Goal: Find specific page/section: Find specific page/section

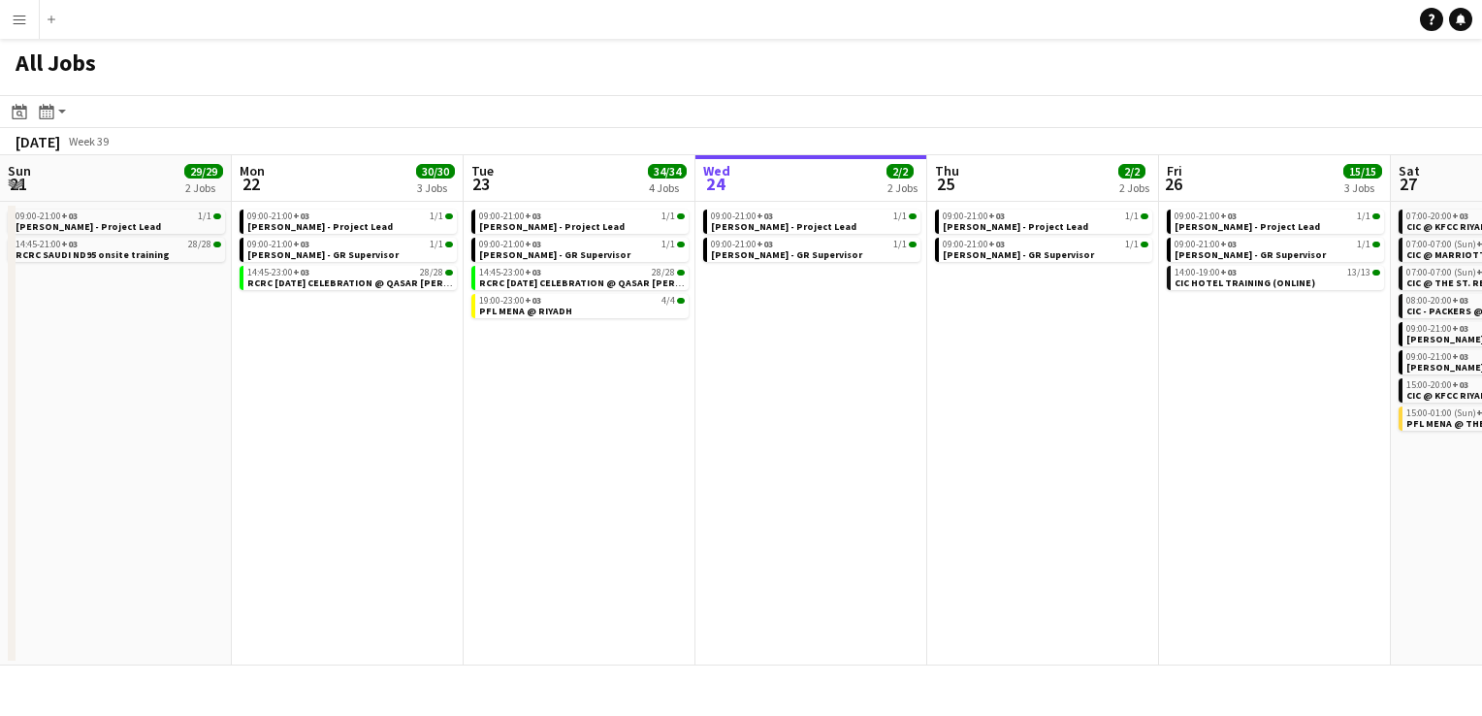
scroll to position [0, 464]
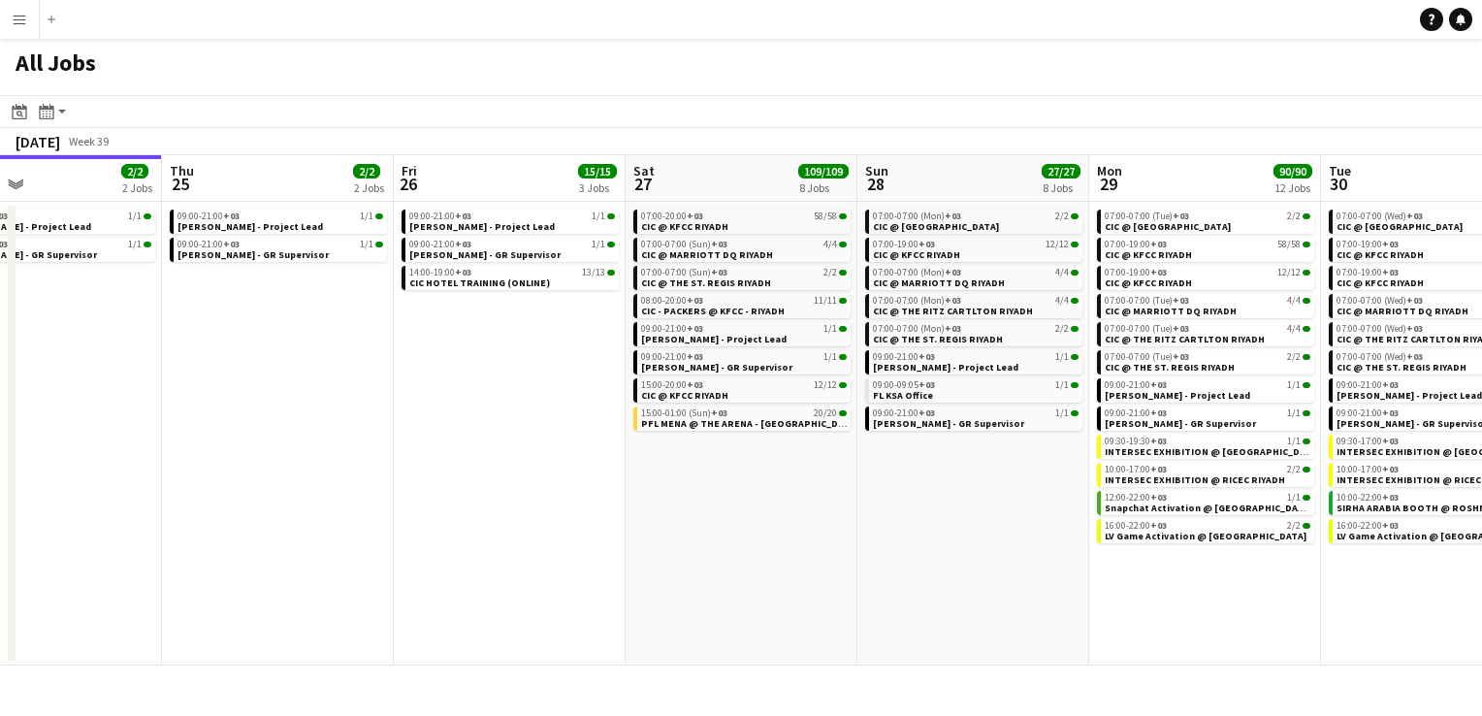
drag, startPoint x: 915, startPoint y: 487, endPoint x: 897, endPoint y: 485, distance: 17.6
click at [897, 485] on app-calendar-viewport "Sun 21 29/29 2 Jobs Mon 22 30/30 3 Jobs Tue 23 34/34 4 Jobs Wed 24 2/2 2 Jobs T…" at bounding box center [741, 410] width 1482 height 510
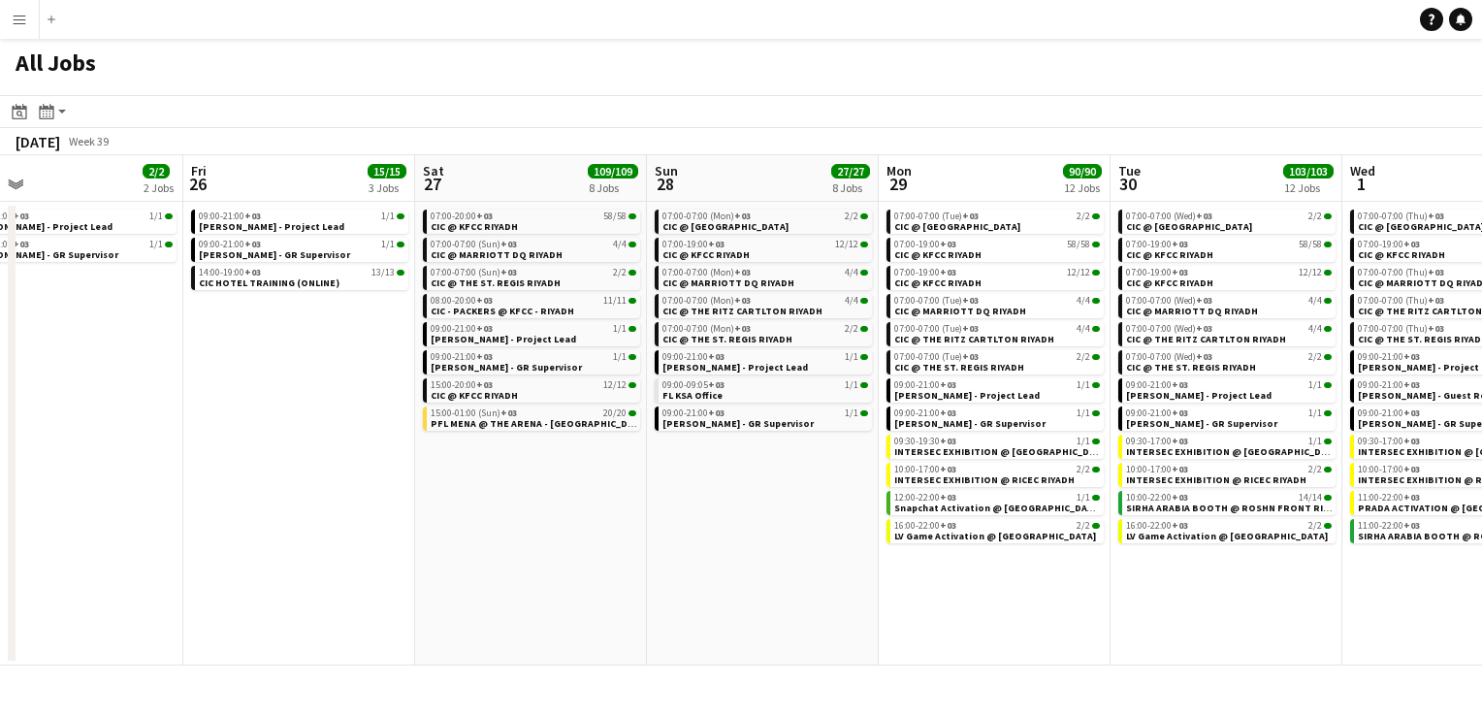
click at [956, 561] on app-calendar-viewport "Tue 23 34/34 4 Jobs Wed 24 2/2 2 Jobs Thu 25 2/2 2 Jobs Fri 26 15/15 3 Jobs Sat…" at bounding box center [741, 410] width 1482 height 510
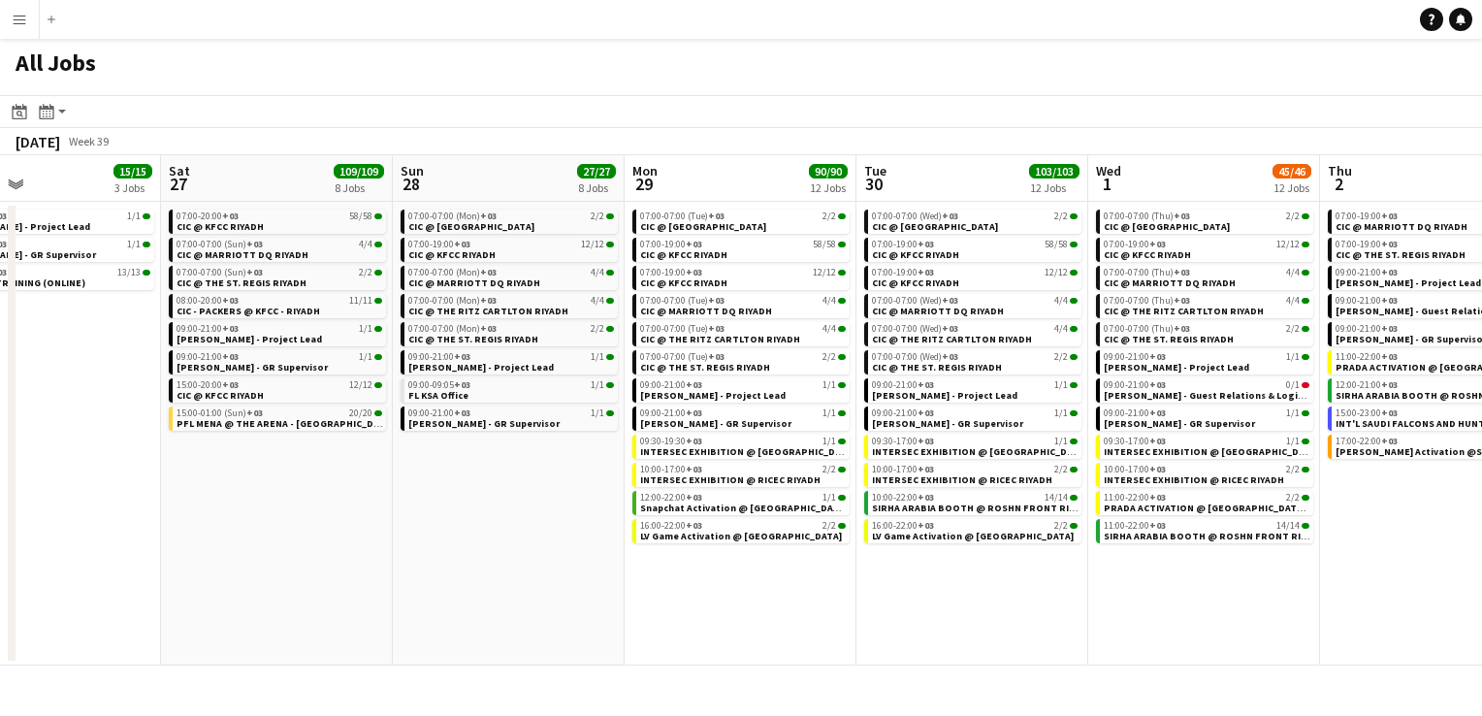
drag, startPoint x: 1247, startPoint y: 612, endPoint x: 992, endPoint y: 573, distance: 257.1
click at [992, 573] on app-calendar-viewport "Tue 23 34/34 4 Jobs Wed 24 2/2 2 Jobs Thu 25 2/2 2 Jobs Fri 26 15/15 3 Jobs Sat…" at bounding box center [741, 410] width 1482 height 510
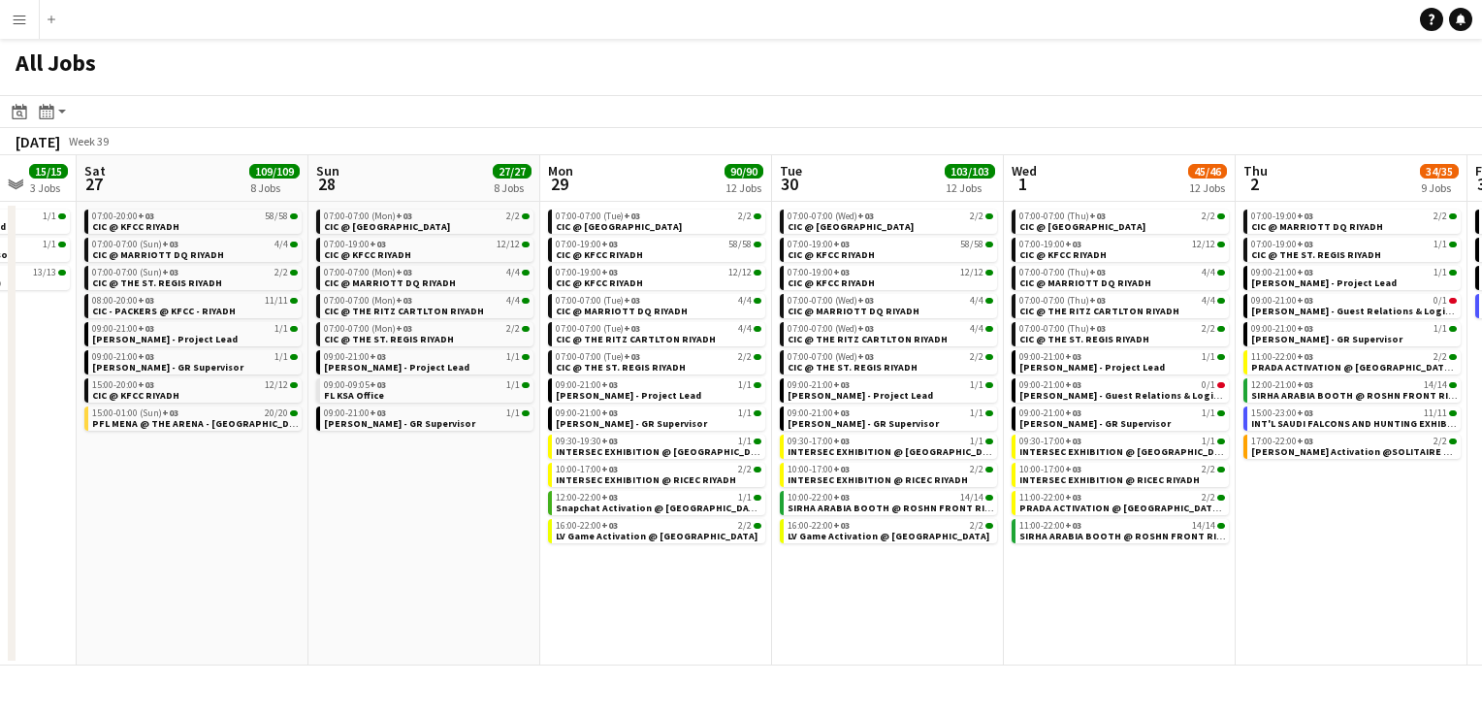
scroll to position [0, 485]
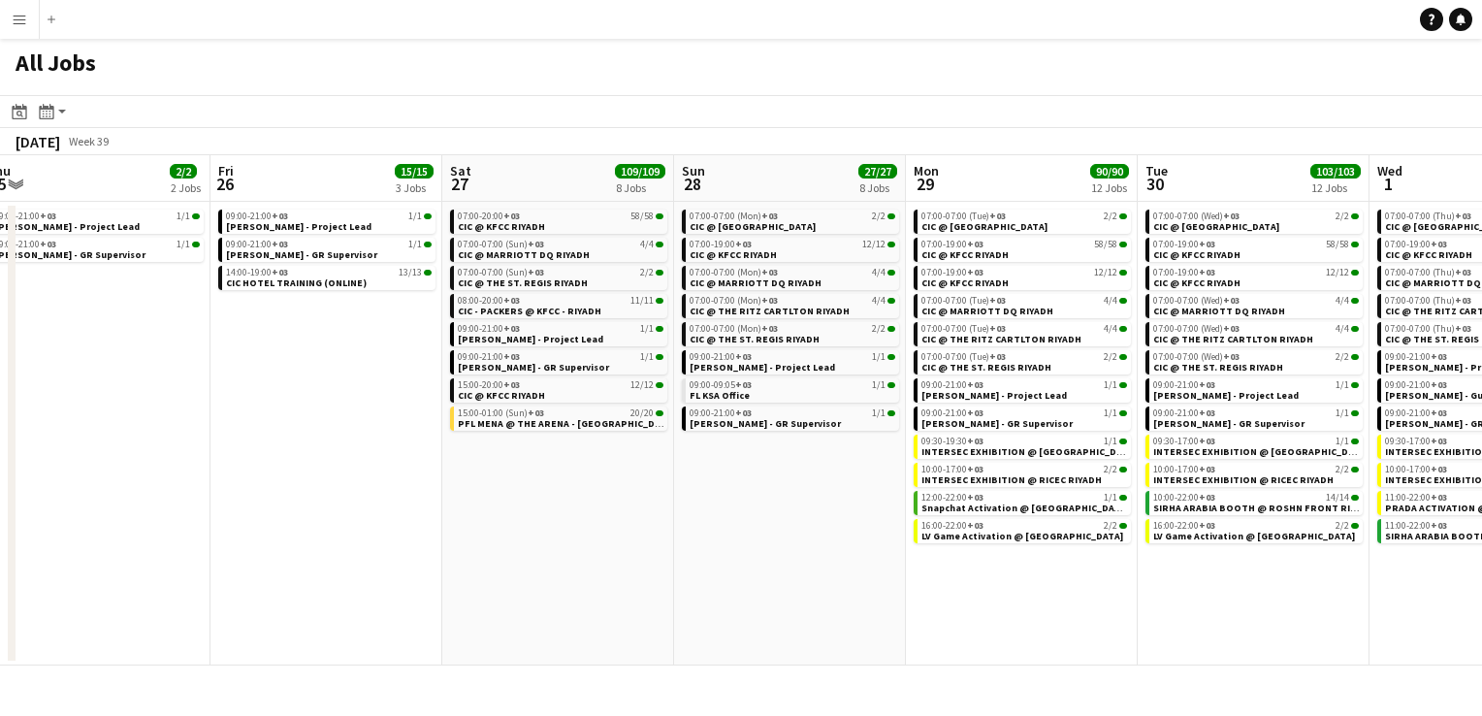
click at [992, 589] on app-all-jobs "All Jobs Date picker [DATE] [DATE] [DATE] M [DATE] T [DATE] W [DATE] T [DATE] F…" at bounding box center [741, 352] width 1482 height 627
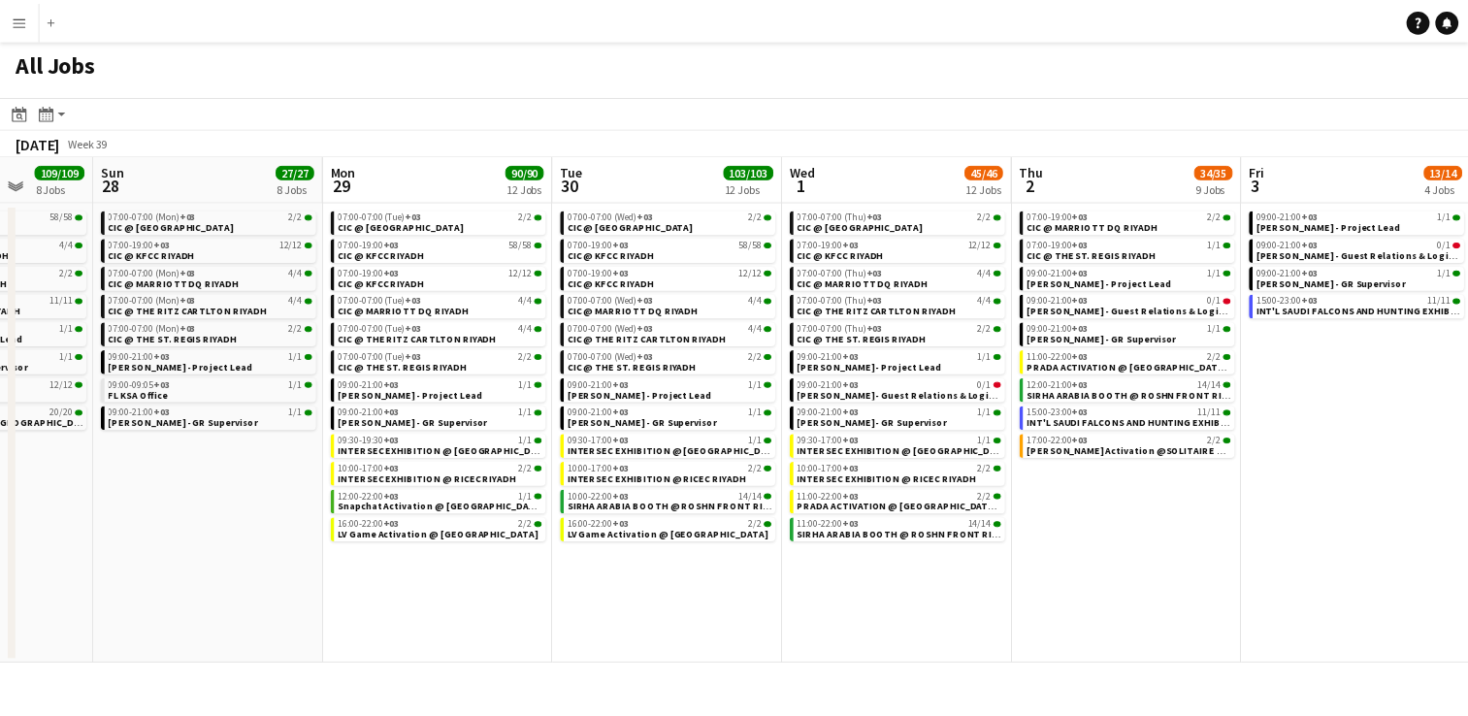
scroll to position [0, 602]
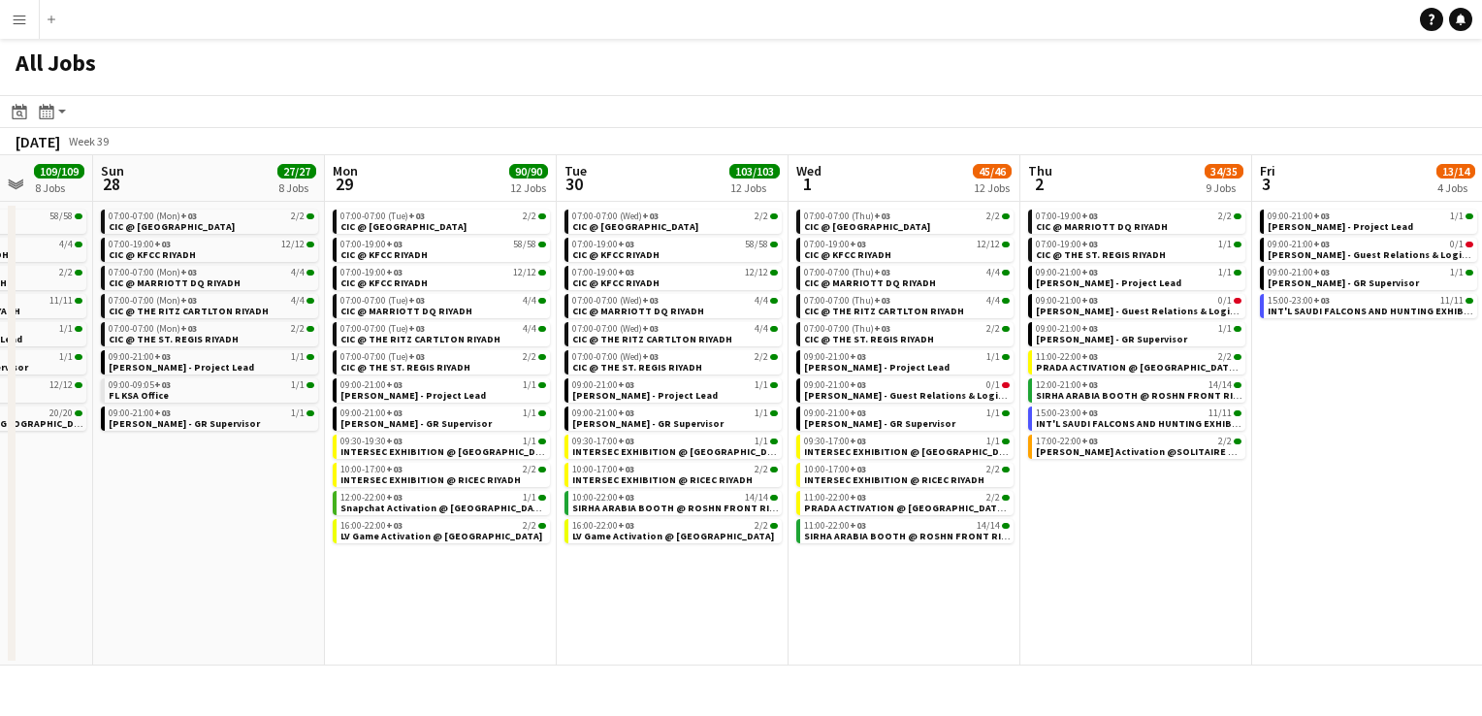
drag, startPoint x: 1308, startPoint y: 611, endPoint x: 1190, endPoint y: 598, distance: 118.2
click at [1190, 598] on app-calendar-viewport "Thu 25 2/2 2 Jobs Fri 26 15/15 3 Jobs Sat 27 109/109 8 Jobs Sun 28 27/27 8 Jobs…" at bounding box center [741, 410] width 1482 height 510
click at [60, 114] on app-action-btn "Month view / Day view" at bounding box center [52, 111] width 35 height 23
click at [122, 138] on div "Day view by Board Day view by Job Month view" at bounding box center [105, 181] width 140 height 117
click at [122, 150] on link "Day view by Board" at bounding box center [104, 148] width 107 height 17
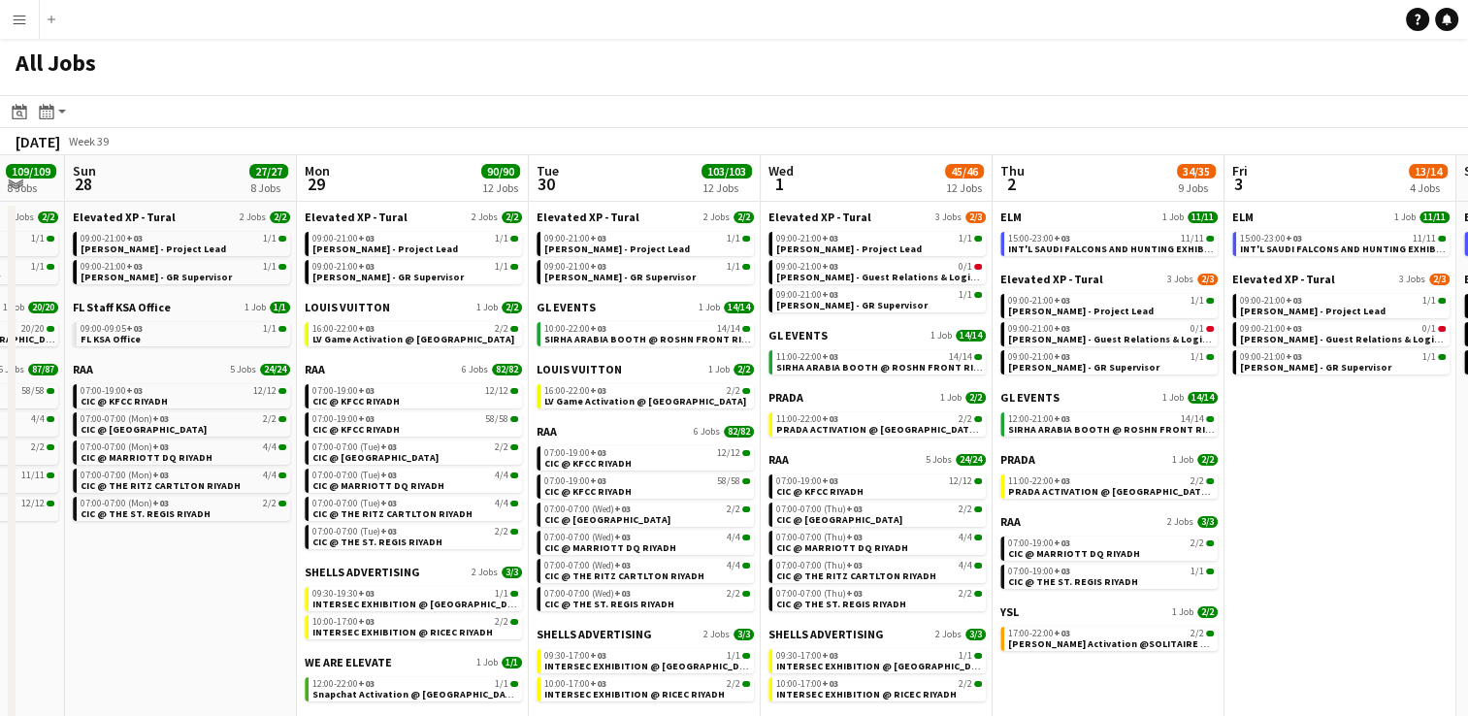
scroll to position [0, 636]
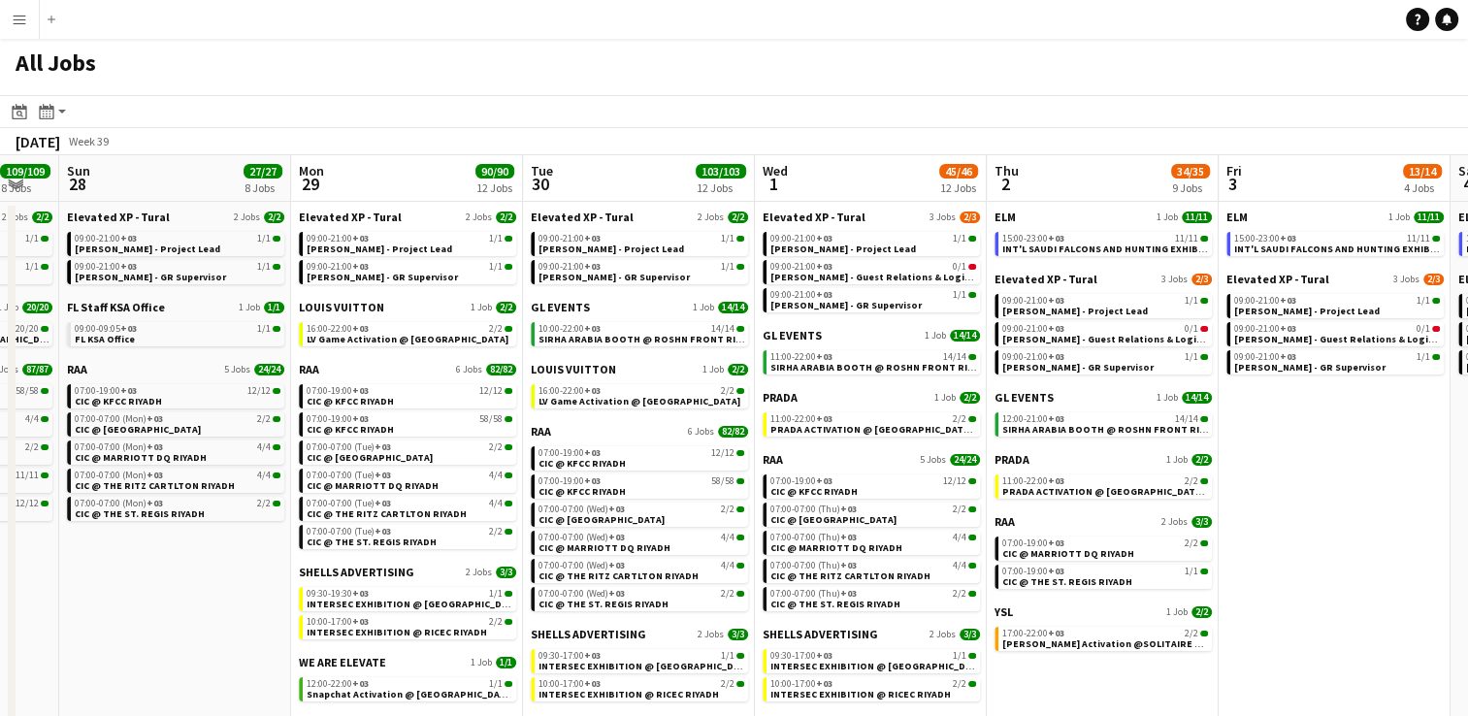
drag, startPoint x: 1327, startPoint y: 546, endPoint x: 1293, endPoint y: 543, distance: 34.1
click at [1293, 543] on app-calendar-viewport "Thu 25 2/2 2 Jobs Fri 26 15/15 3 Jobs Sat 27 109/109 8 Jobs Sun 28 27/27 8 Jobs…" at bounding box center [734, 445] width 1468 height 581
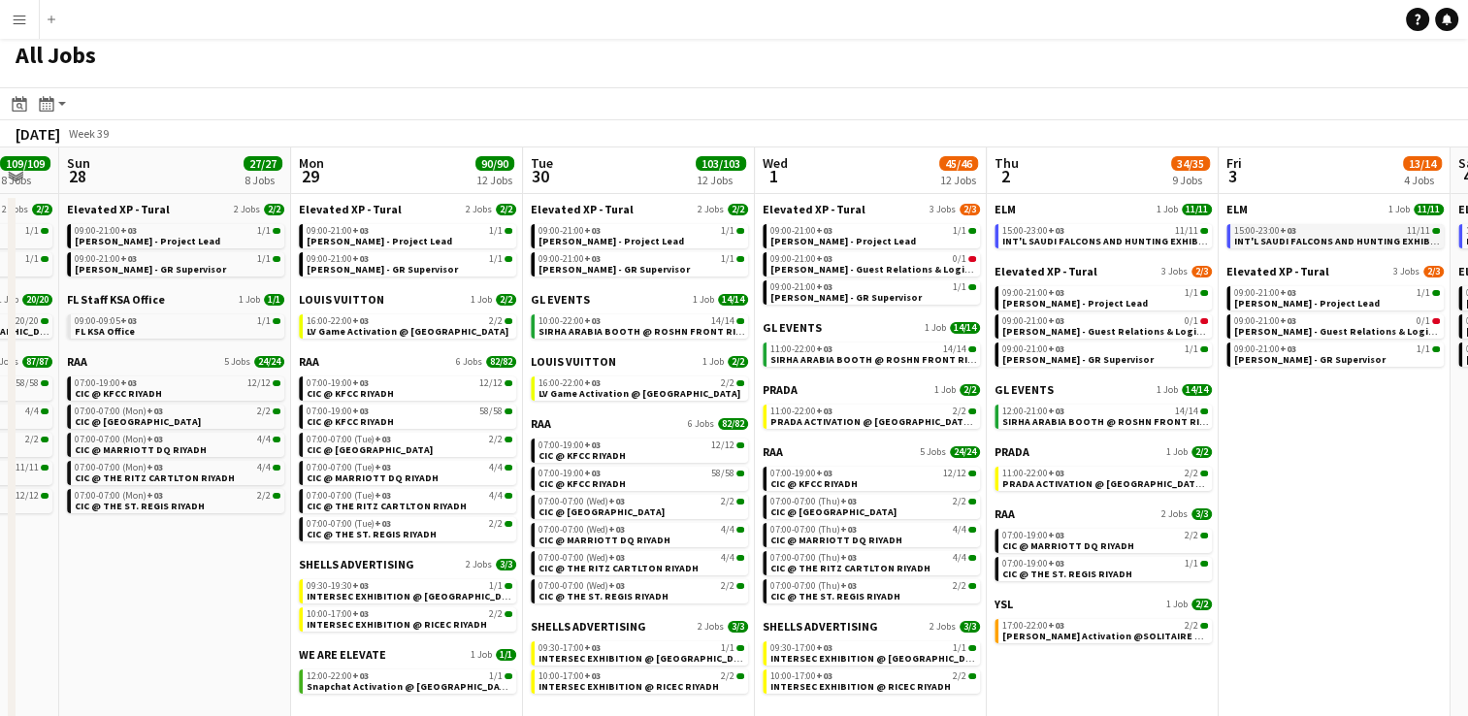
scroll to position [0, 0]
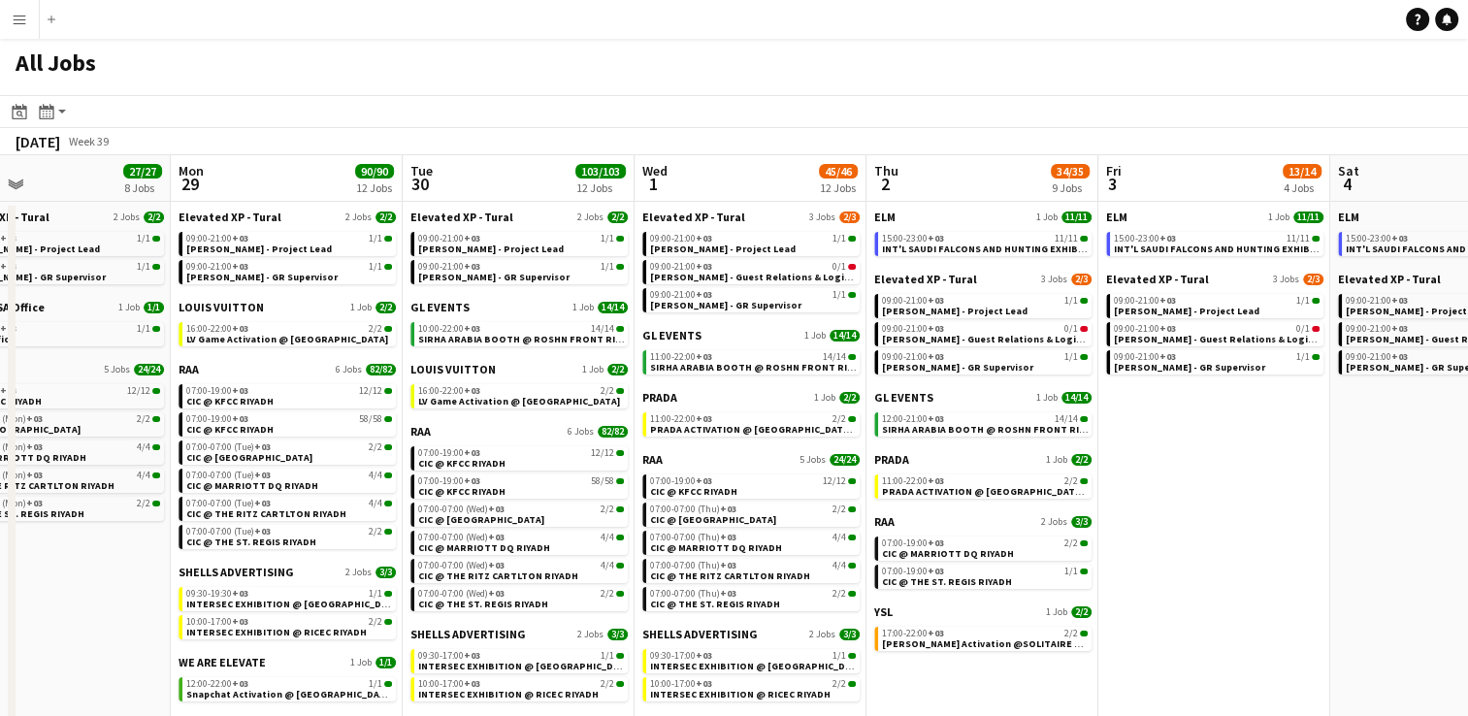
drag, startPoint x: 1252, startPoint y: 474, endPoint x: 1191, endPoint y: 477, distance: 61.2
click at [1191, 477] on app-calendar-viewport "Thu 25 2/2 2 Jobs Fri 26 15/15 3 Jobs Sat 27 109/109 8 Jobs Sun 28 27/27 8 Jobs…" at bounding box center [734, 445] width 1468 height 581
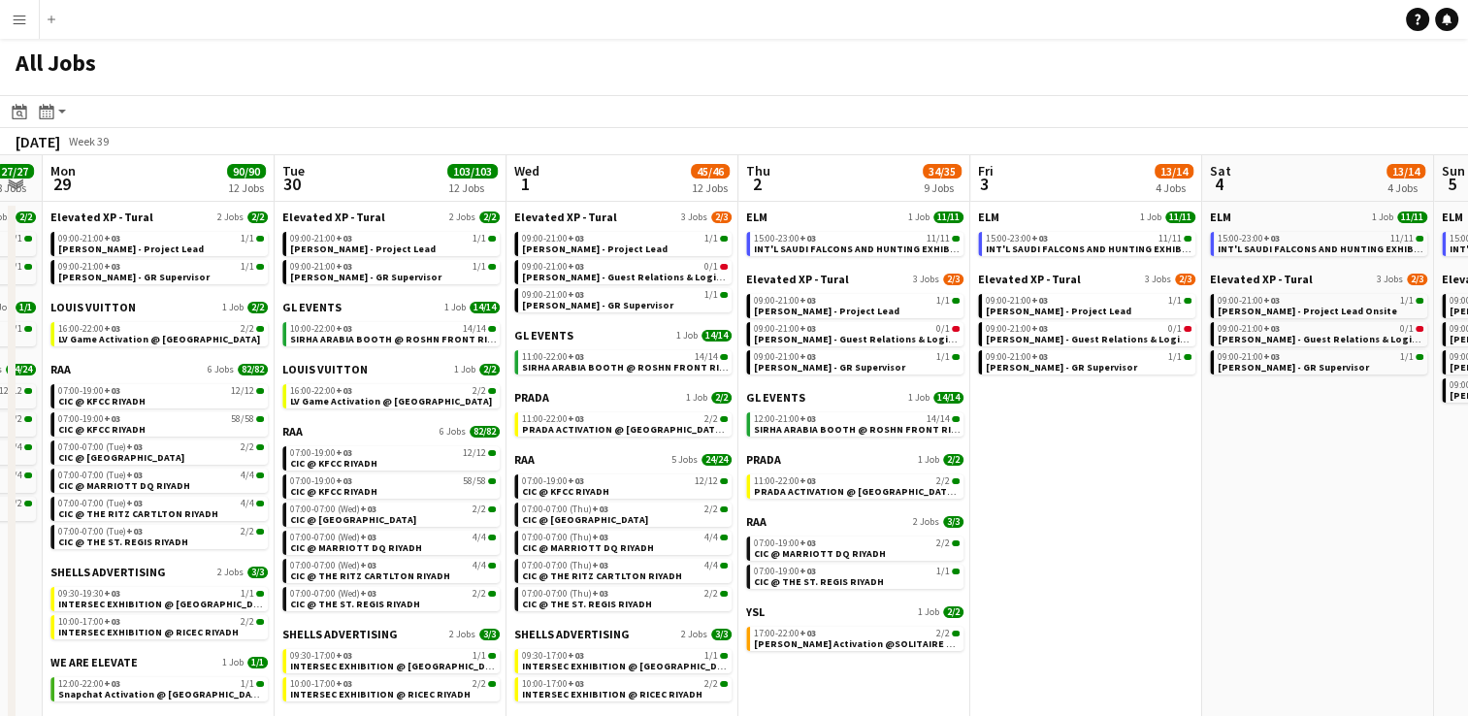
drag, startPoint x: 1214, startPoint y: 512, endPoint x: 1192, endPoint y: 512, distance: 21.3
click at [1192, 512] on app-calendar-viewport "Thu 25 2/2 2 Jobs Fri 26 15/15 3 Jobs Sat 27 109/109 8 Jobs Sun 28 27/27 8 Jobs…" at bounding box center [734, 445] width 1468 height 581
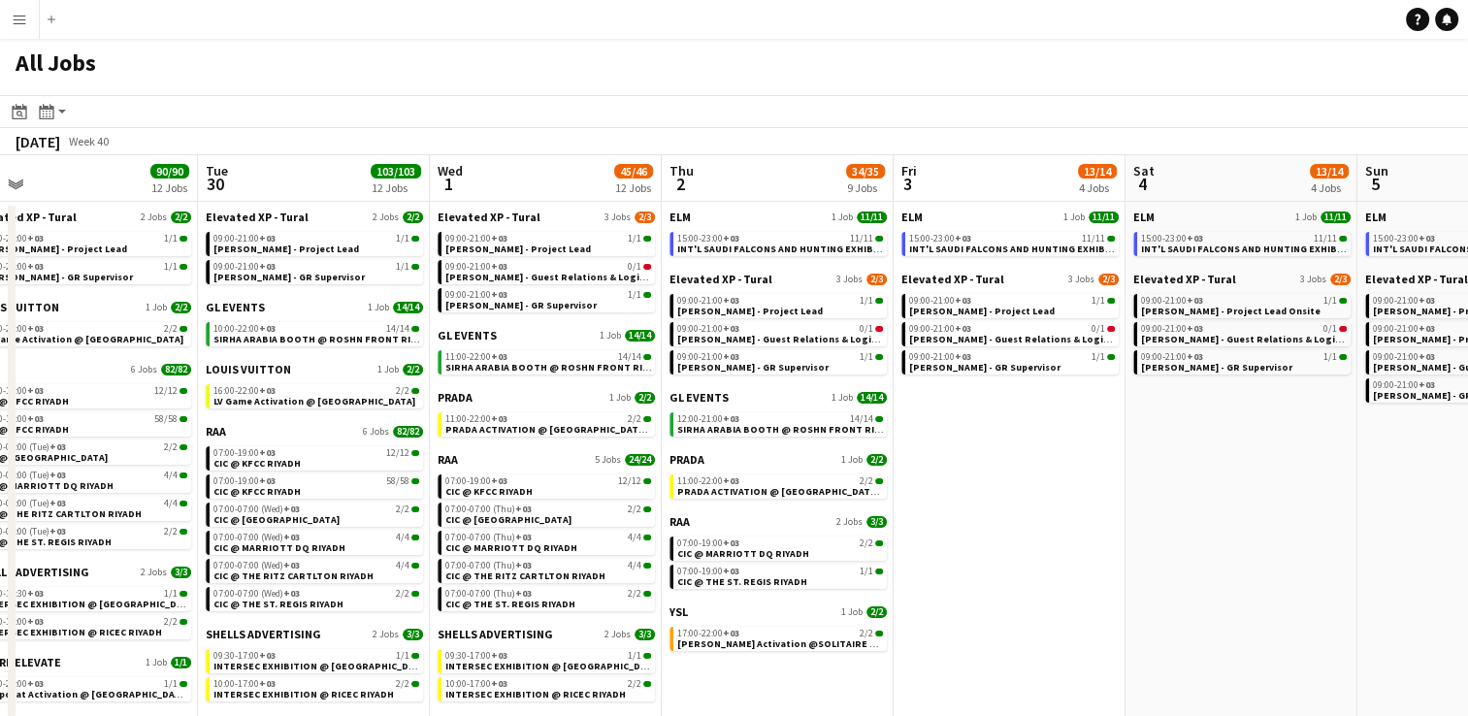
drag, startPoint x: 1214, startPoint y: 534, endPoint x: 1172, endPoint y: 530, distance: 41.9
click at [1172, 530] on app-calendar-viewport "Fri 26 15/15 3 Jobs Sat 27 109/109 8 Jobs Sun 28 27/27 8 Jobs Mon 29 90/90 12 J…" at bounding box center [734, 445] width 1468 height 581
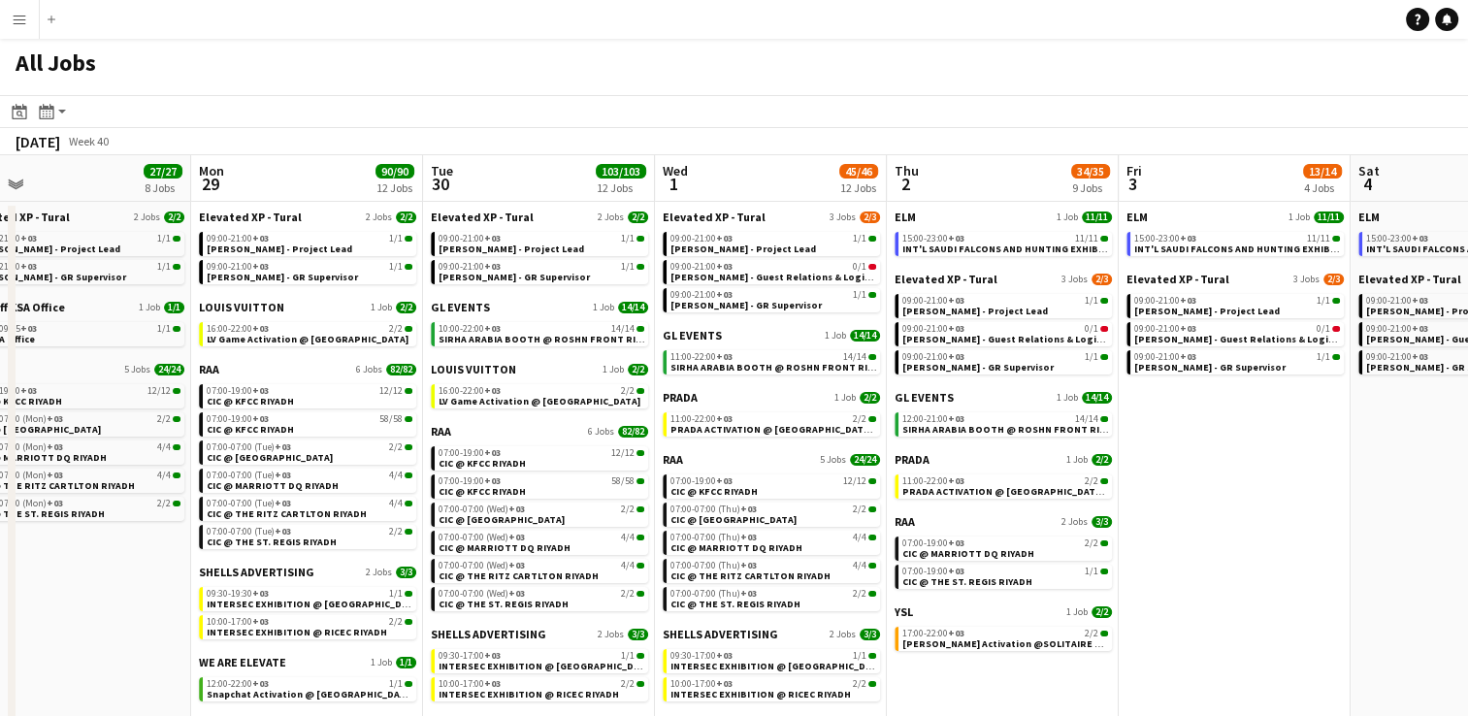
drag, startPoint x: 1227, startPoint y: 533, endPoint x: 1017, endPoint y: 519, distance: 211.0
click at [1017, 519] on app-calendar-viewport "Fri 26 15/15 3 Jobs Sat 27 109/109 8 Jobs Sun 28 27/27 8 Jobs Mon 29 90/90 12 J…" at bounding box center [734, 445] width 1468 height 581
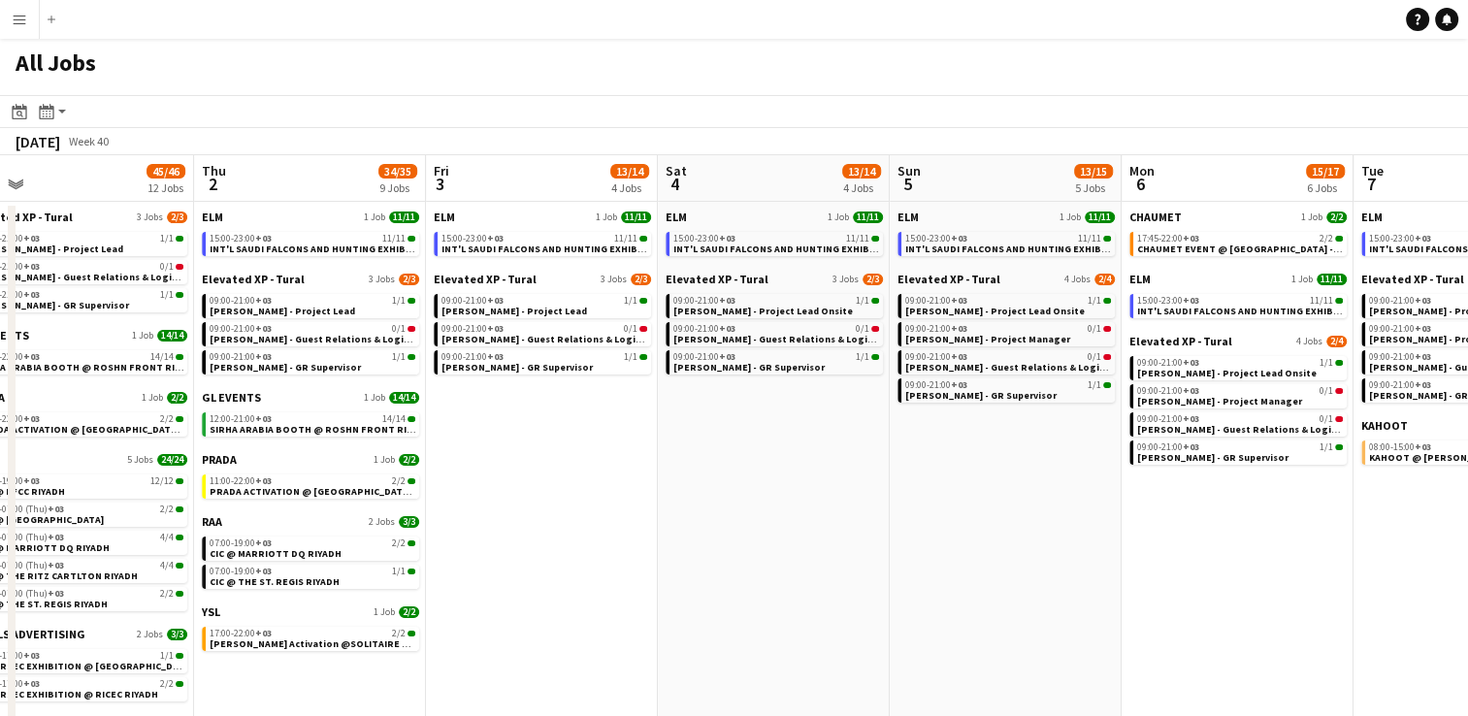
click at [862, 506] on app-calendar-viewport "Sun 28 27/27 8 Jobs Mon 29 90/90 12 Jobs Tue 30 103/103 12 Jobs Wed 1 45/46 12 …" at bounding box center [734, 445] width 1468 height 581
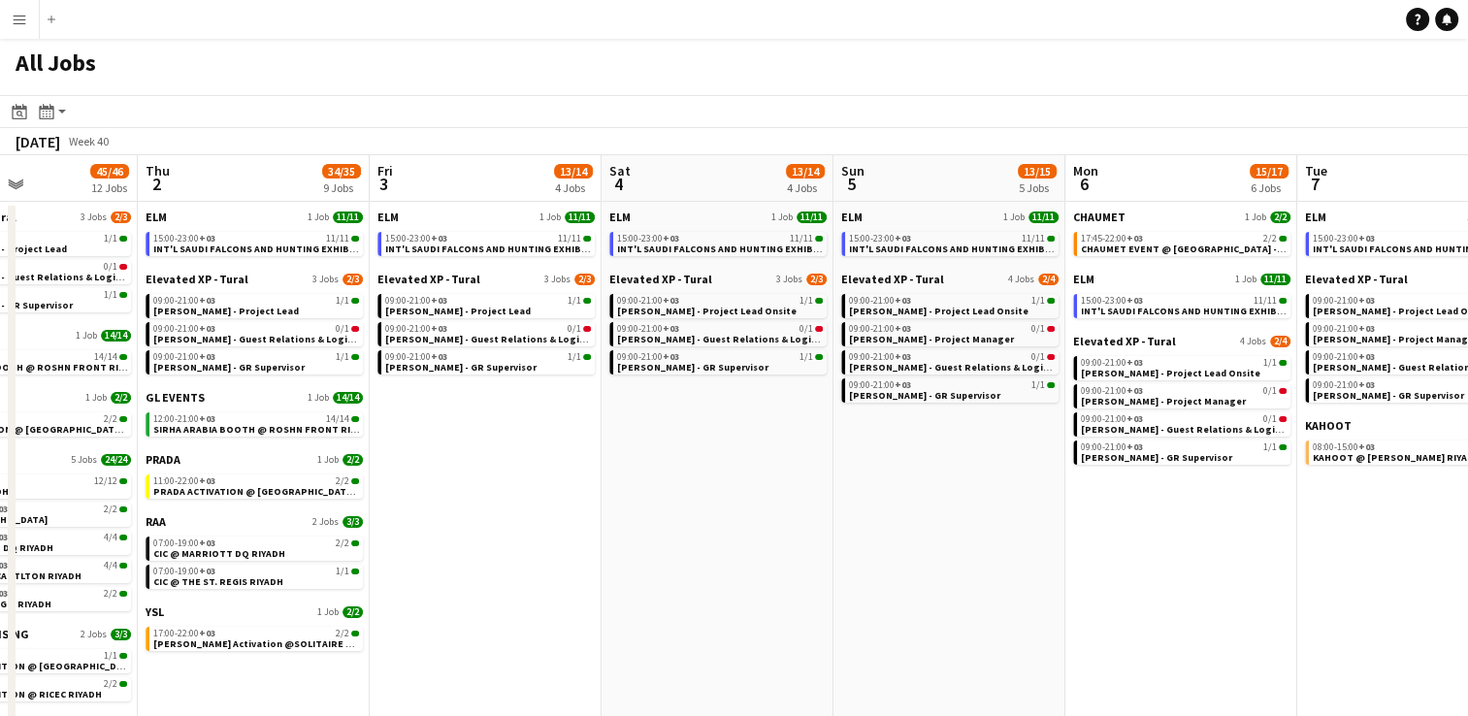
scroll to position [0, 501]
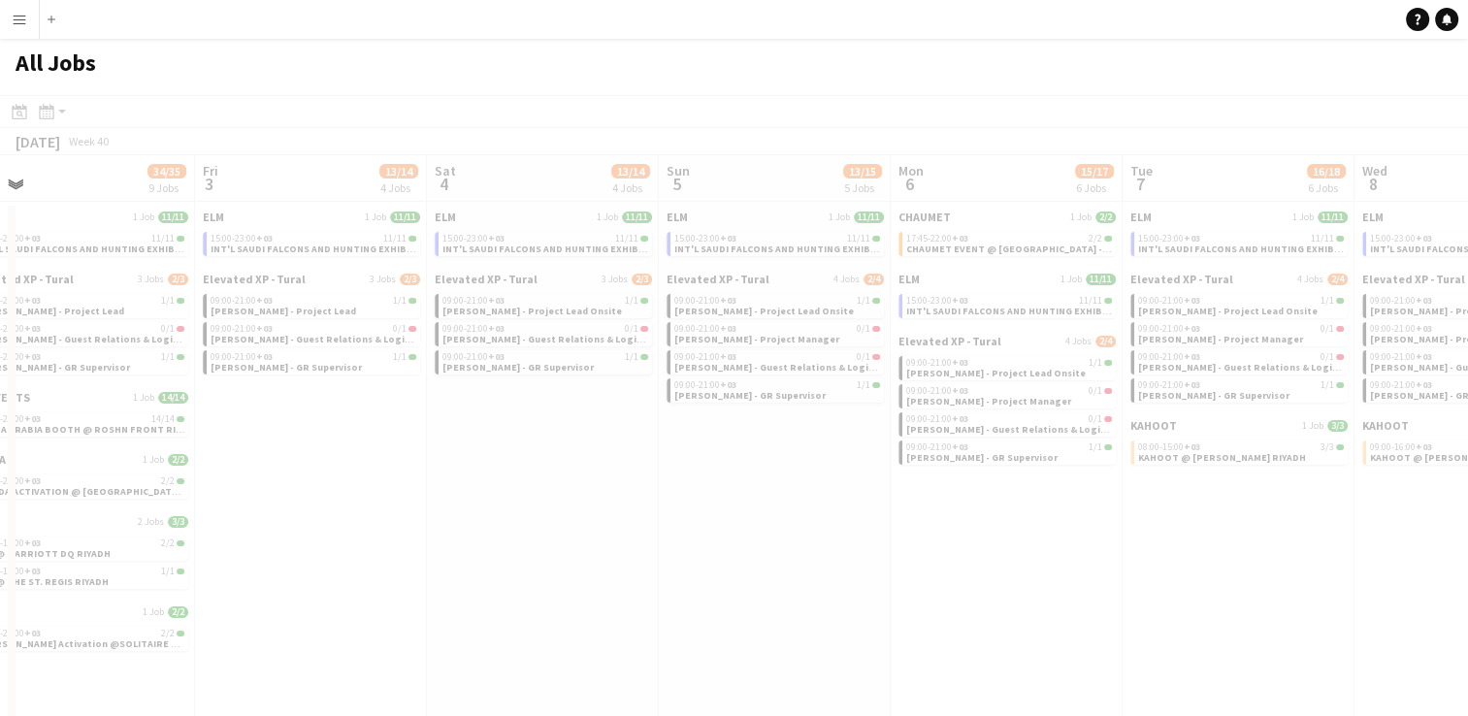
drag, startPoint x: 988, startPoint y: 538, endPoint x: 808, endPoint y: 514, distance: 181.1
click at [808, 514] on app-all-jobs "All Jobs Date picker [DATE] [DATE] [DATE] M [DATE] T [DATE] W [DATE] T [DATE] F…" at bounding box center [734, 388] width 1468 height 698
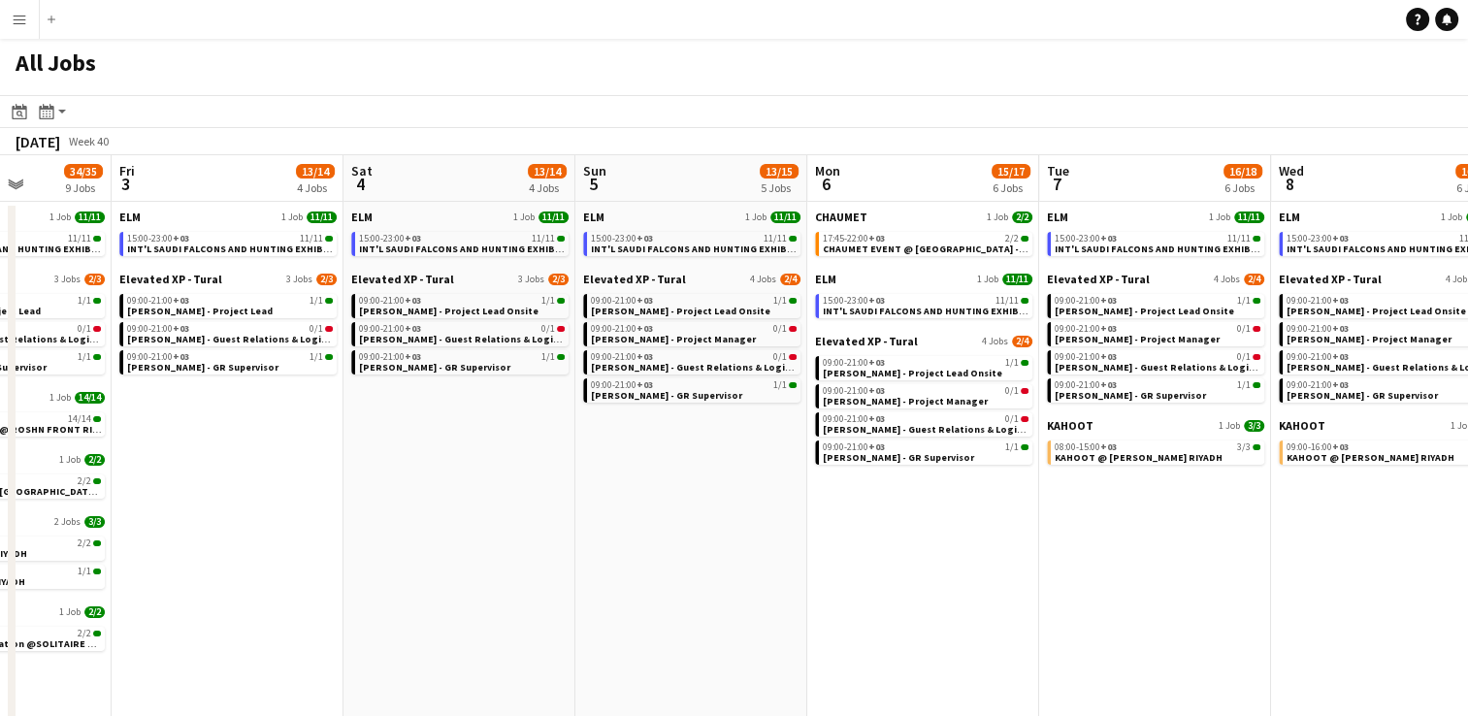
drag, startPoint x: 970, startPoint y: 577, endPoint x: 886, endPoint y: 566, distance: 85.2
click at [886, 566] on app-calendar-viewport "Tue 30 103/103 12 Jobs Wed 1 45/46 12 Jobs Thu 2 34/35 9 Jobs Fri 3 13/14 4 Job…" at bounding box center [734, 445] width 1468 height 581
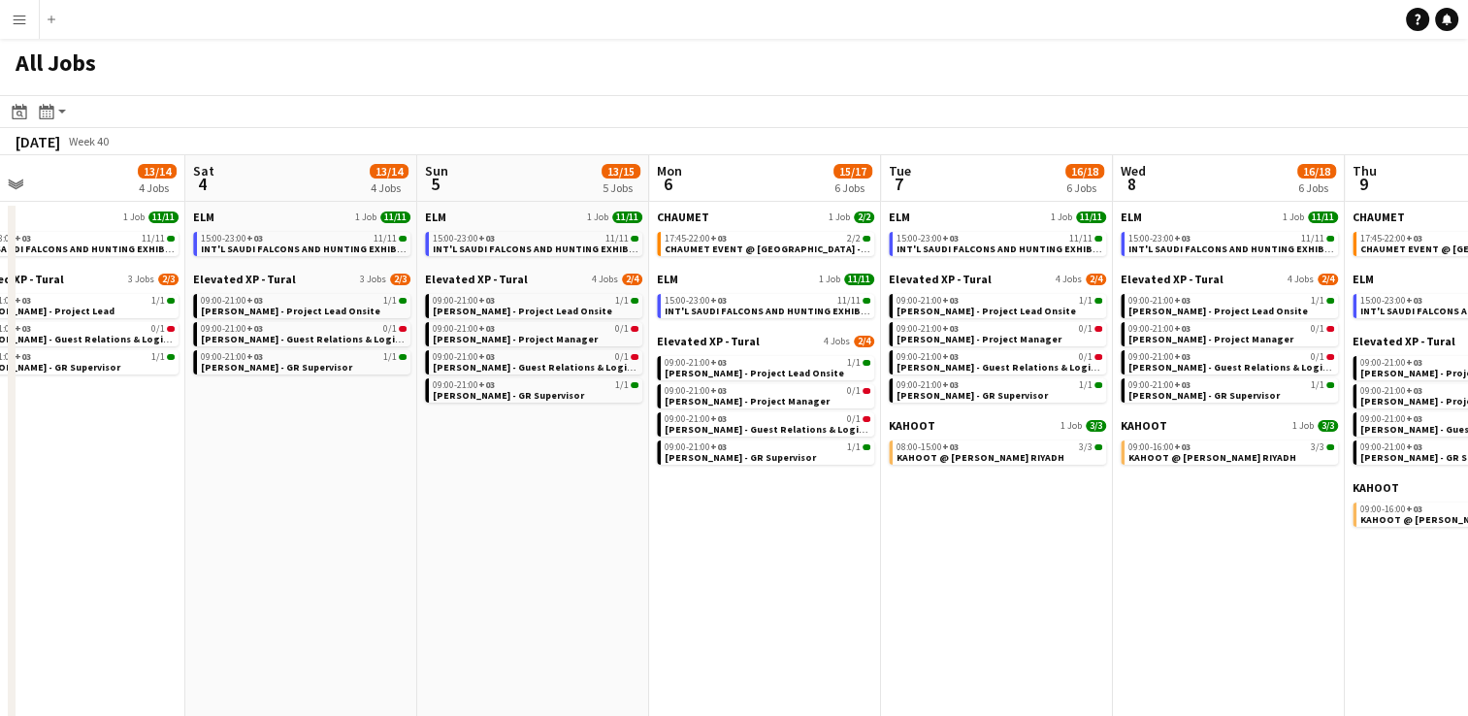
drag, startPoint x: 1017, startPoint y: 606, endPoint x: 978, endPoint y: 599, distance: 39.6
click at [861, 571] on app-calendar-viewport "Tue 30 103/103 12 Jobs Wed 1 45/46 12 Jobs Thu 2 34/35 9 Jobs Fri 3 13/14 4 Job…" at bounding box center [734, 445] width 1468 height 581
drag, startPoint x: 1028, startPoint y: 594, endPoint x: 888, endPoint y: 561, distance: 144.5
click at [888, 561] on app-calendar-viewport "Tue 30 103/103 12 Jobs Wed 1 45/46 12 Jobs Thu 2 34/35 9 Jobs Fri 3 13/14 4 Job…" at bounding box center [734, 445] width 1468 height 581
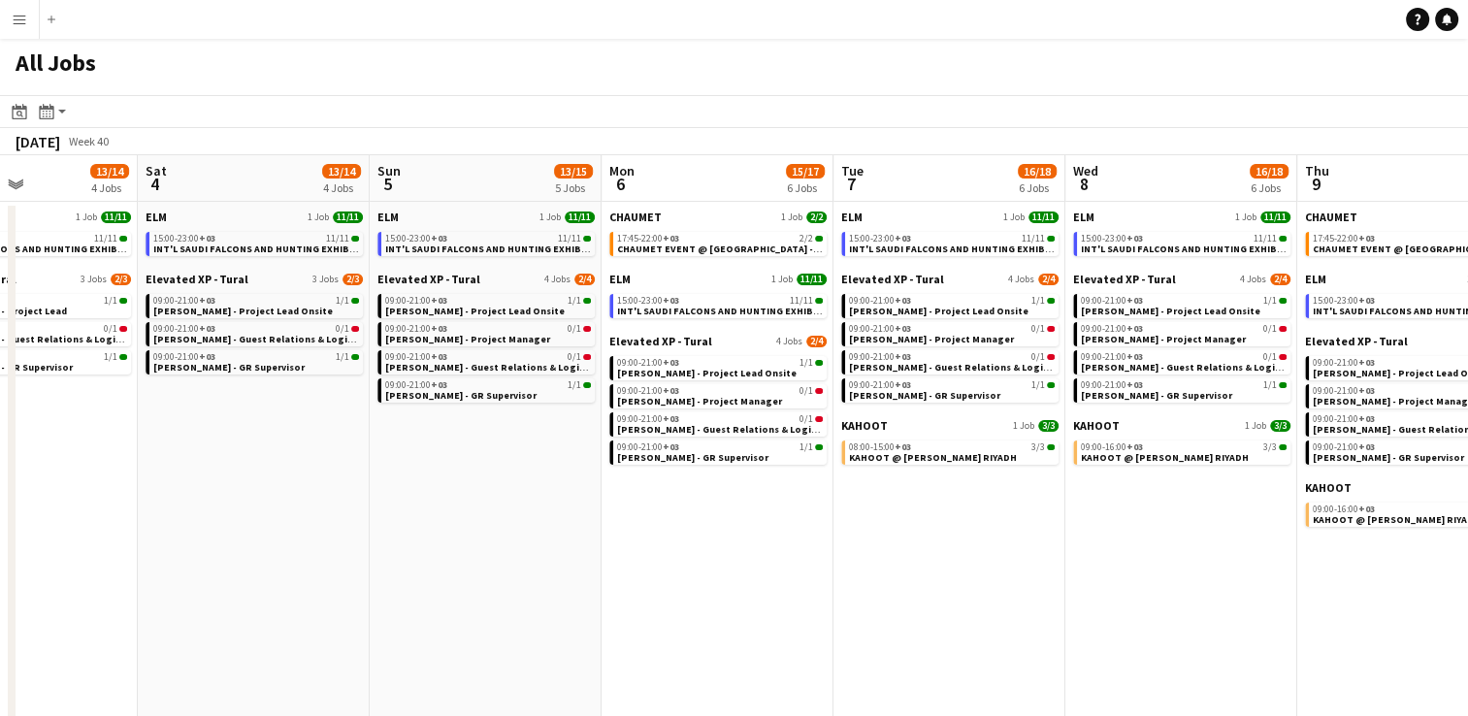
drag, startPoint x: 1079, startPoint y: 604, endPoint x: 964, endPoint y: 577, distance: 117.7
click at [956, 583] on app-calendar-viewport "Tue 30 103/103 12 Jobs Wed 1 45/46 12 Jobs Thu 2 34/35 9 Jobs Fri 3 13/14 4 Job…" at bounding box center [734, 445] width 1468 height 581
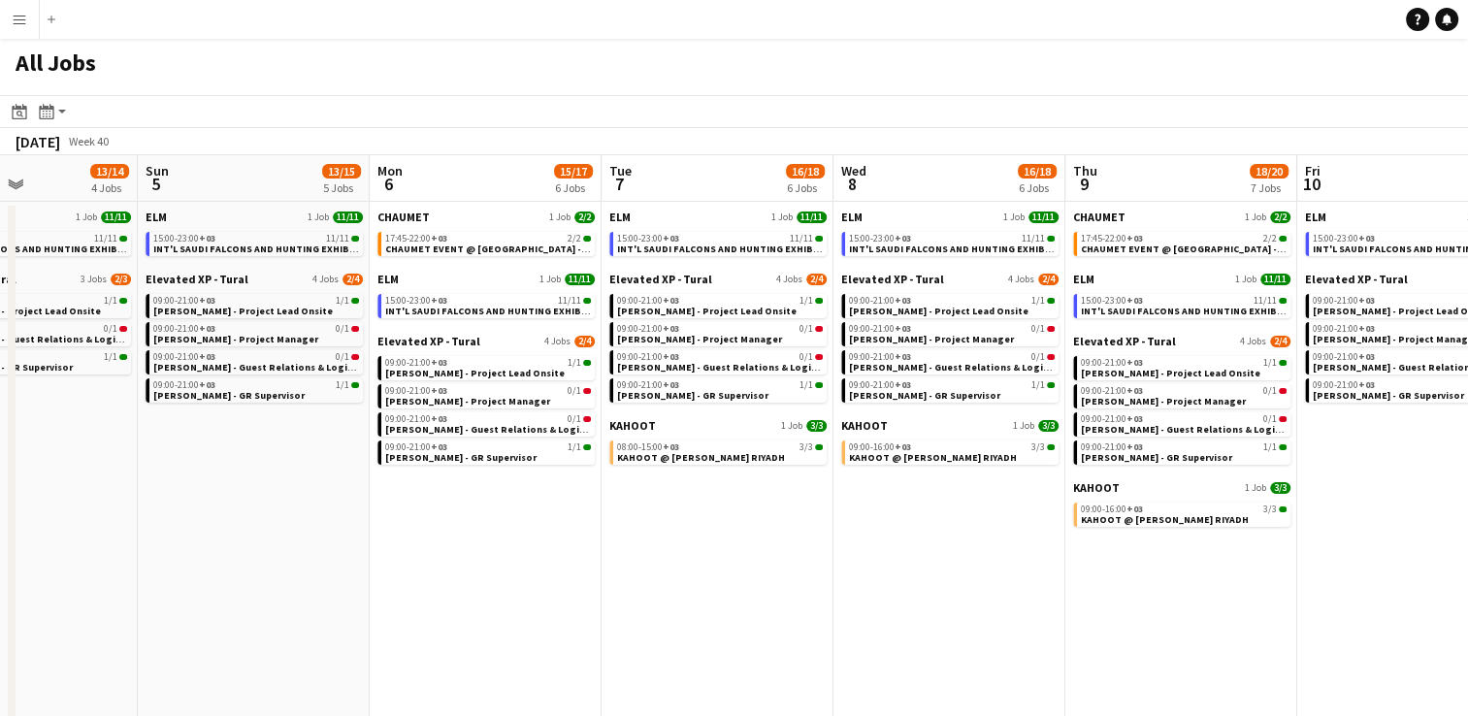
scroll to position [0, 789]
